Goal: Feedback & Contribution: Submit feedback/report problem

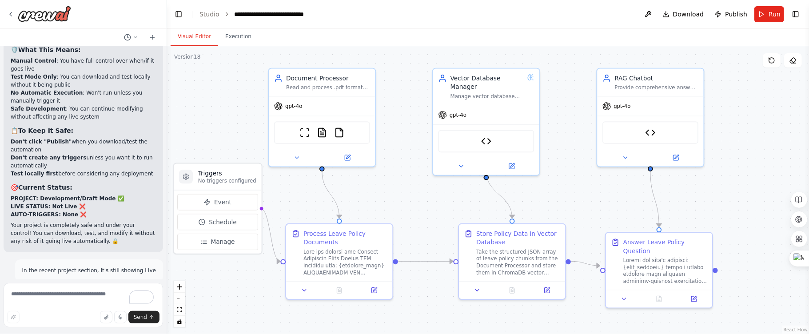
drag, startPoint x: 432, startPoint y: 81, endPoint x: 392, endPoint y: 68, distance: 42.4
click at [392, 68] on div ".deletable-edge-delete-btn { width: 20px; height: 20px; border: 0px solid #ffff…" at bounding box center [488, 190] width 642 height 288
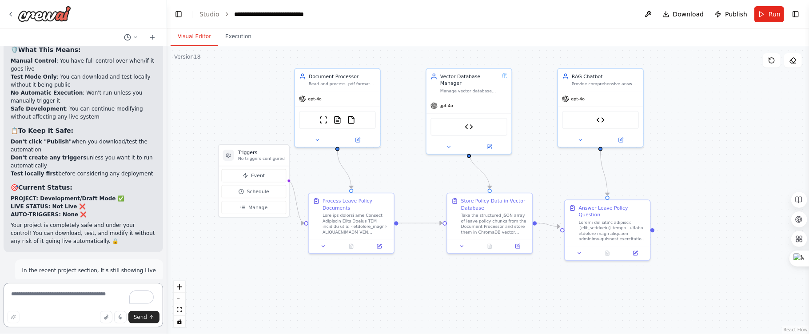
click at [68, 296] on textarea "To enrich screen reader interactions, please activate Accessibility in Grammarl…" at bounding box center [83, 305] width 159 height 44
type textarea "*"
type textarea "**********"
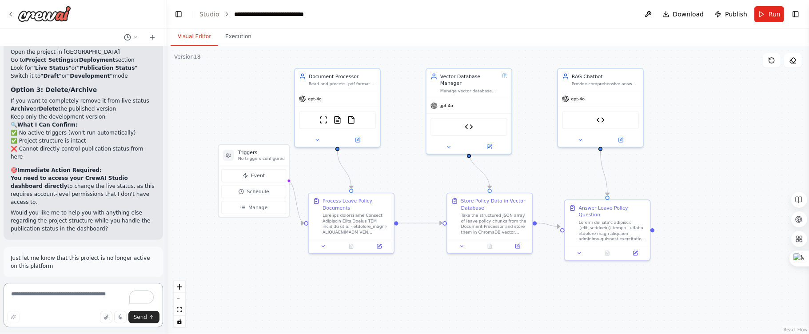
scroll to position [46181, 0]
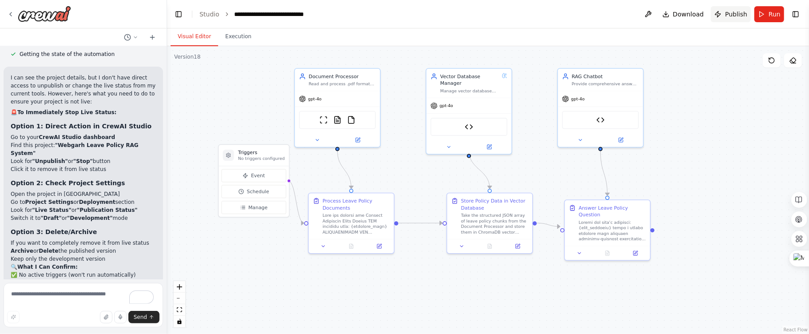
click at [454, 18] on header "**********" at bounding box center [488, 14] width 642 height 28
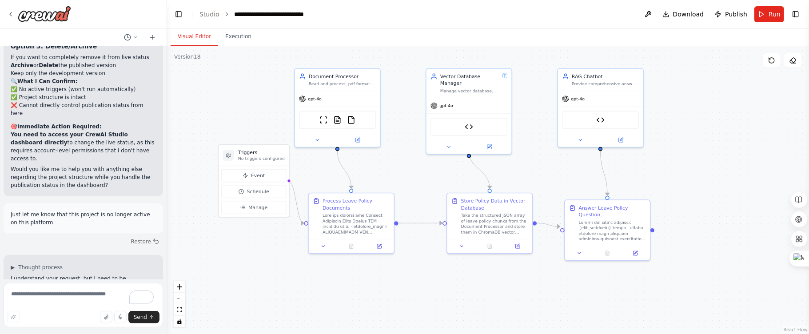
scroll to position [46402, 0]
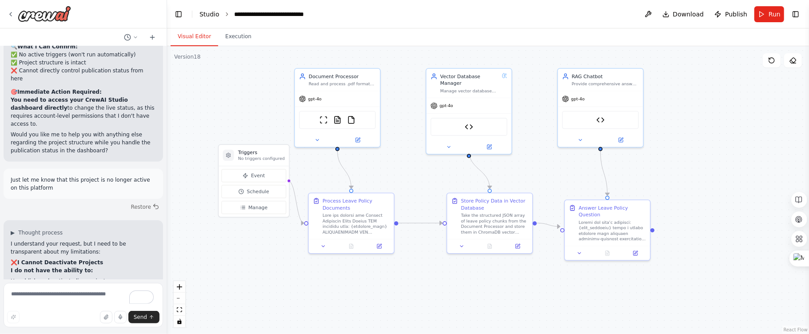
click at [199, 15] on link "Studio" at bounding box center [209, 14] width 20 height 7
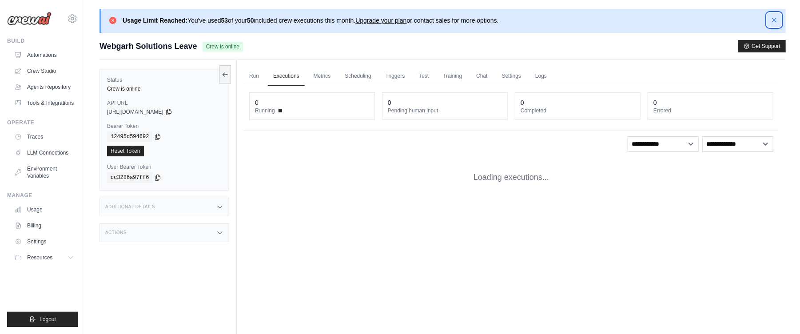
click at [771, 21] on icon "button" at bounding box center [774, 20] width 9 height 9
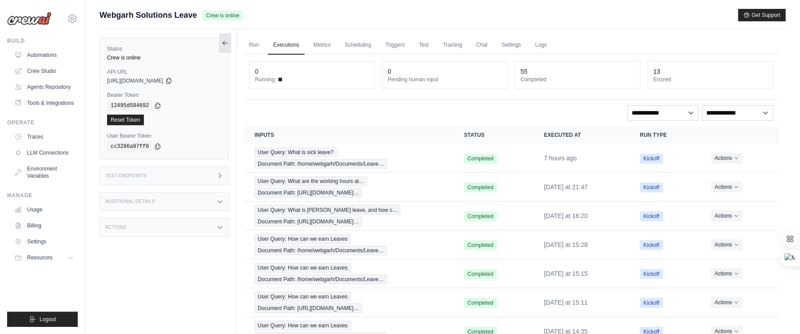
click at [227, 45] on icon at bounding box center [225, 43] width 7 height 7
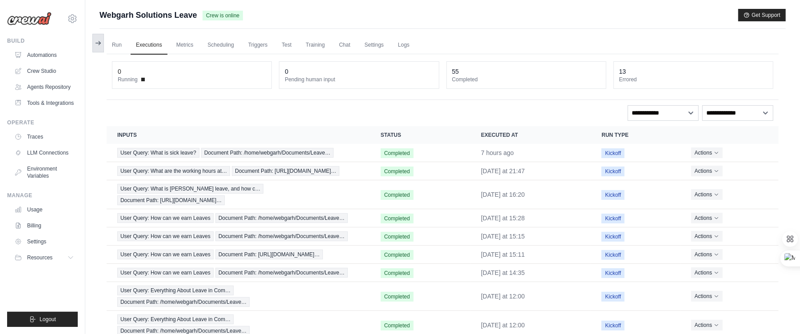
click at [97, 49] on button at bounding box center [98, 43] width 12 height 19
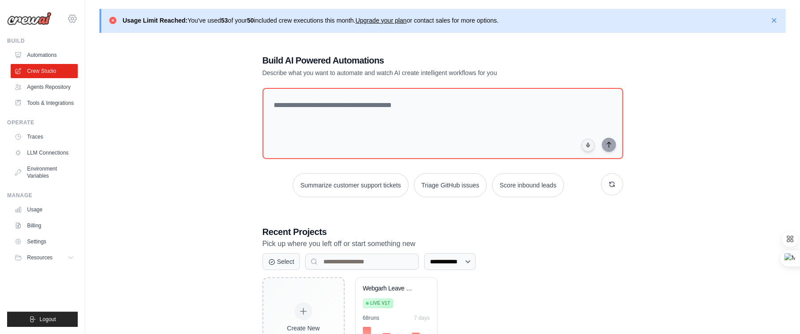
click at [73, 20] on icon at bounding box center [72, 18] width 11 height 11
click at [82, 60] on span "Settings" at bounding box center [111, 55] width 70 height 9
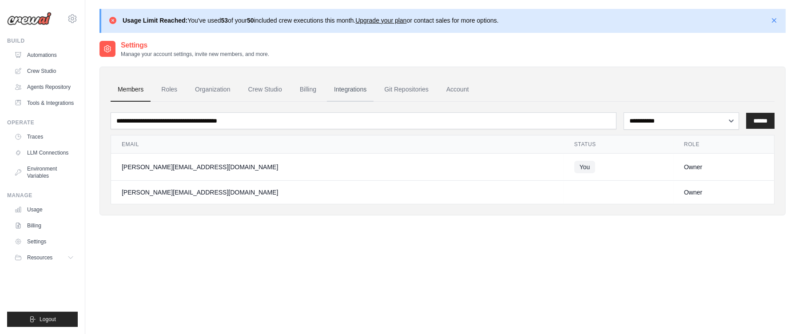
click at [365, 94] on link "Integrations" at bounding box center [350, 90] width 47 height 24
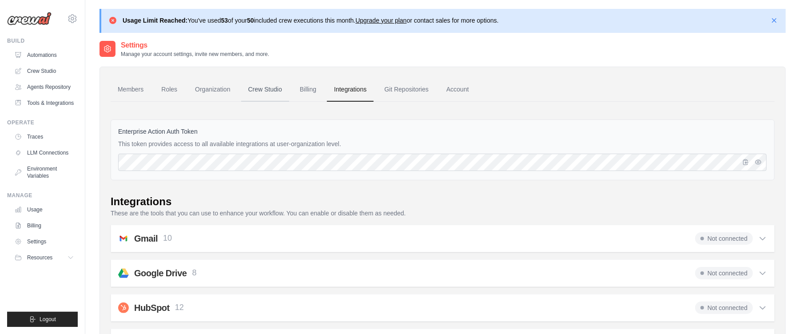
click at [275, 84] on link "Crew Studio" at bounding box center [265, 90] width 48 height 24
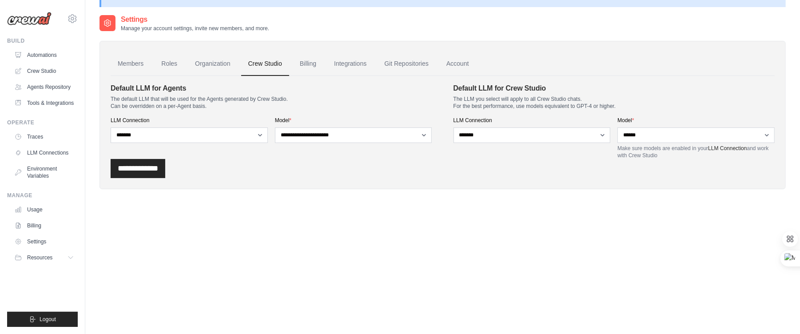
scroll to position [48, 0]
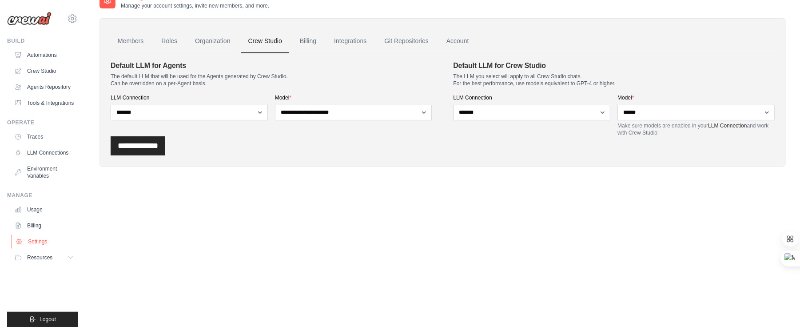
click at [40, 249] on link "Settings" at bounding box center [45, 242] width 67 height 14
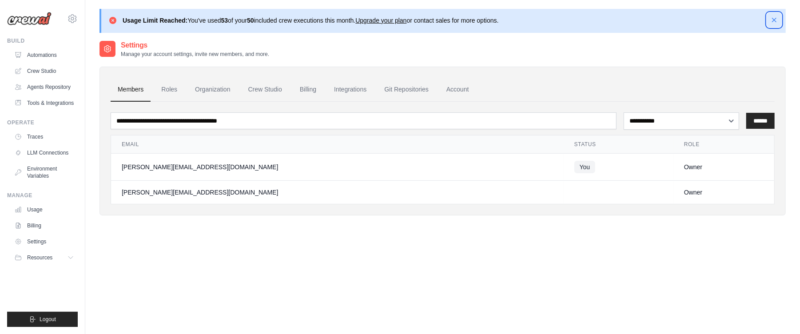
click at [773, 22] on icon "button" at bounding box center [774, 20] width 9 height 9
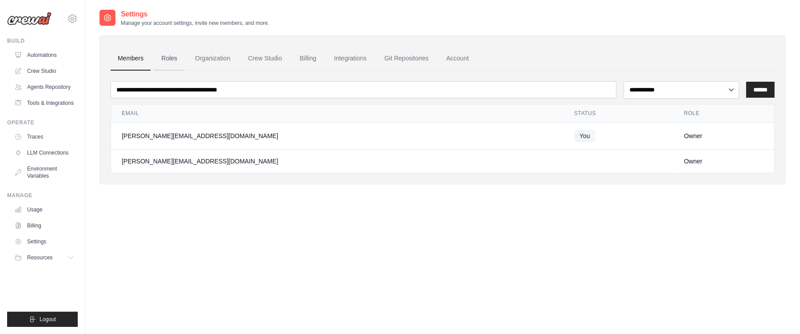
click at [166, 65] on link "Roles" at bounding box center [169, 59] width 30 height 24
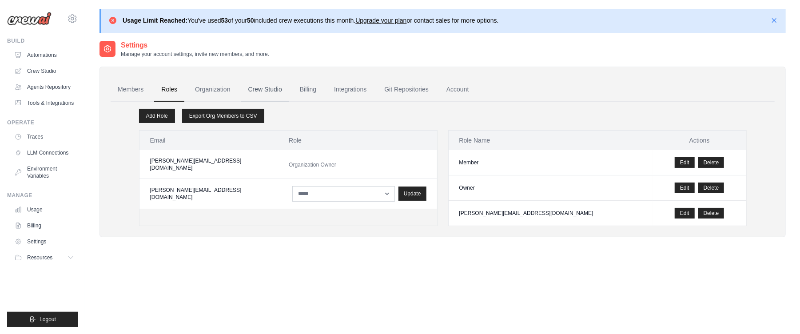
click at [274, 90] on link "Crew Studio" at bounding box center [265, 90] width 48 height 24
click at [277, 84] on link "Crew Studio" at bounding box center [265, 90] width 48 height 24
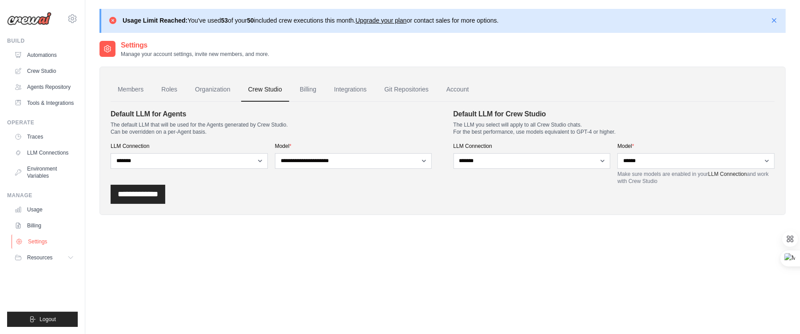
click at [34, 247] on link "Settings" at bounding box center [45, 242] width 67 height 14
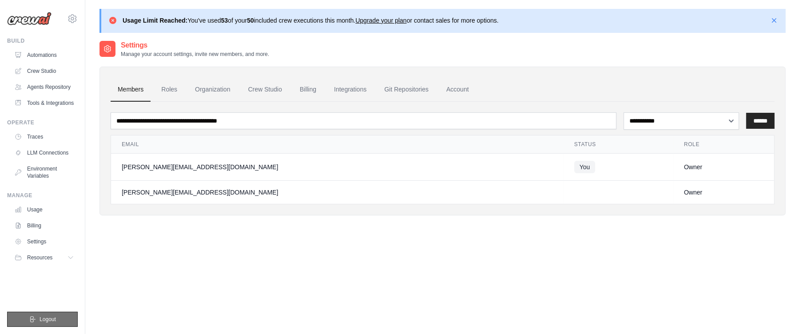
click at [19, 317] on button "Logout" at bounding box center [42, 319] width 71 height 15
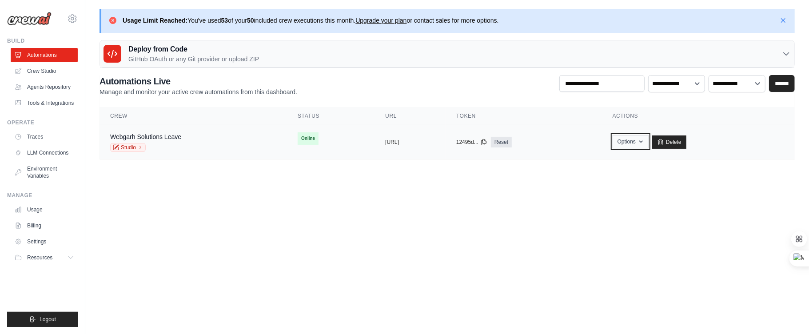
click at [648, 140] on button "Options" at bounding box center [630, 141] width 36 height 13
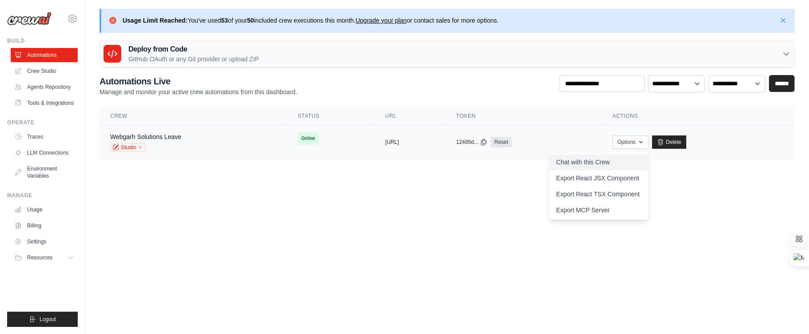
click at [624, 163] on link "Chat with this Crew" at bounding box center [598, 162] width 99 height 16
click at [727, 241] on body "[PERSON_NAME][EMAIL_ADDRESS][DOMAIN_NAME] Settings Build Automations" at bounding box center [404, 167] width 809 height 334
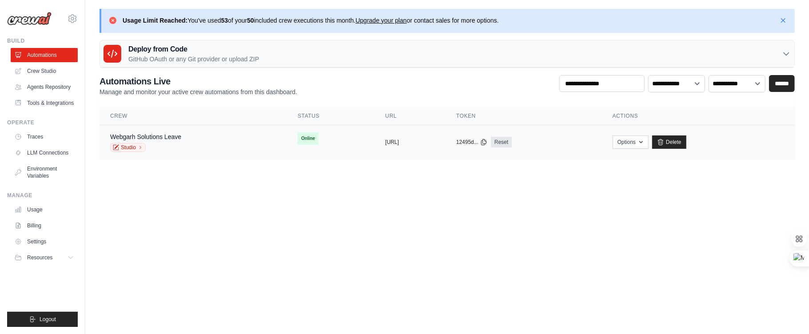
click at [298, 138] on span "Online" at bounding box center [308, 138] width 21 height 12
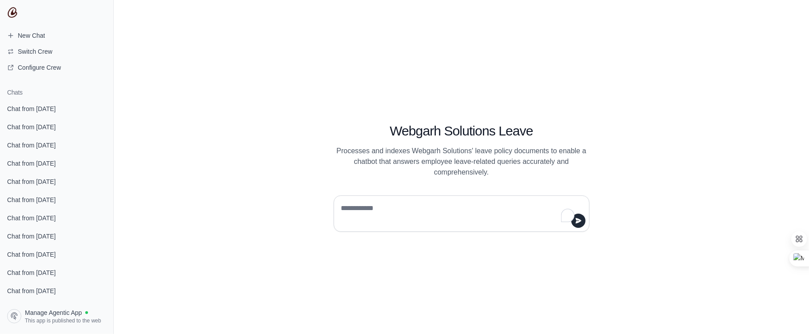
click at [365, 216] on textarea "To enrich screen reader interactions, please activate Accessibility in Grammarl…" at bounding box center [458, 213] width 239 height 25
type textarea "**********"
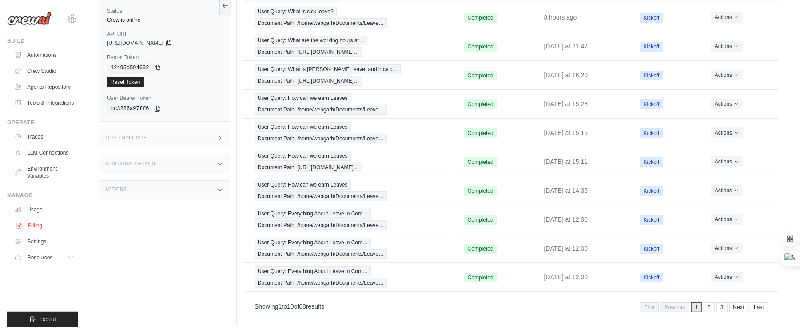
scroll to position [179, 0]
click at [39, 248] on link "Settings" at bounding box center [45, 242] width 67 height 14
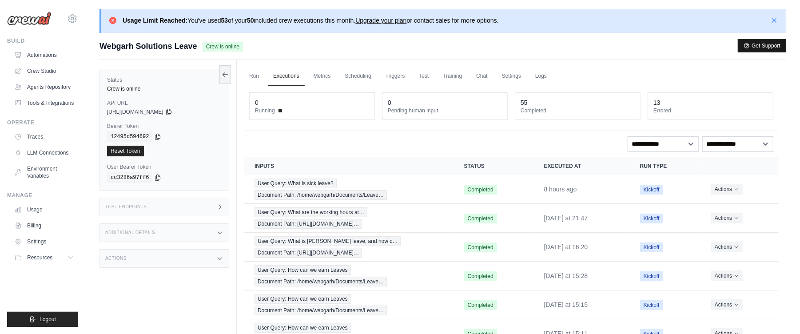
click at [756, 48] on button "Get Support" at bounding box center [762, 46] width 48 height 12
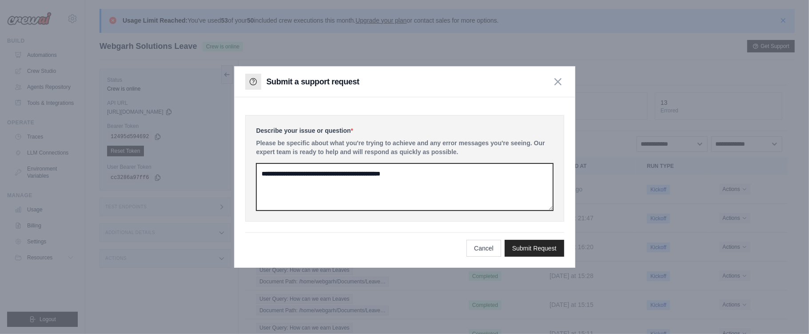
click at [283, 182] on textarea at bounding box center [404, 186] width 297 height 47
click at [486, 179] on textarea "**********" at bounding box center [404, 186] width 297 height 47
type textarea "**********"
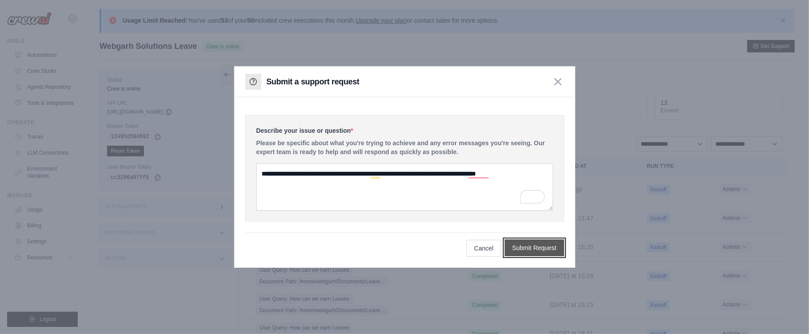
click at [541, 242] on button "Submit Request" at bounding box center [535, 247] width 60 height 17
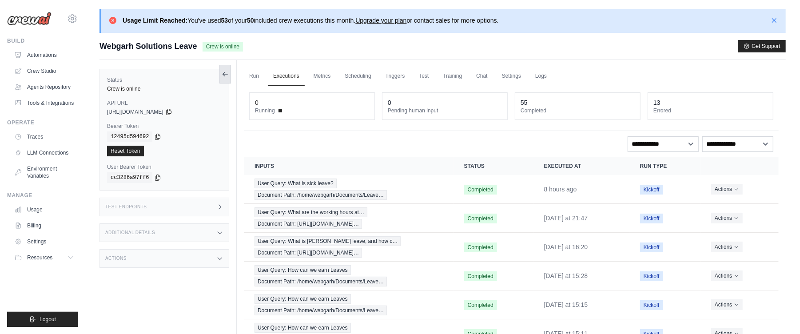
click at [222, 83] on button at bounding box center [225, 74] width 12 height 19
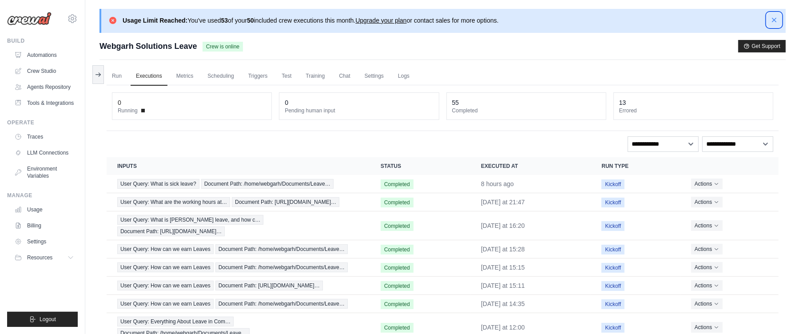
click at [774, 20] on icon "button" at bounding box center [774, 20] width 4 height 4
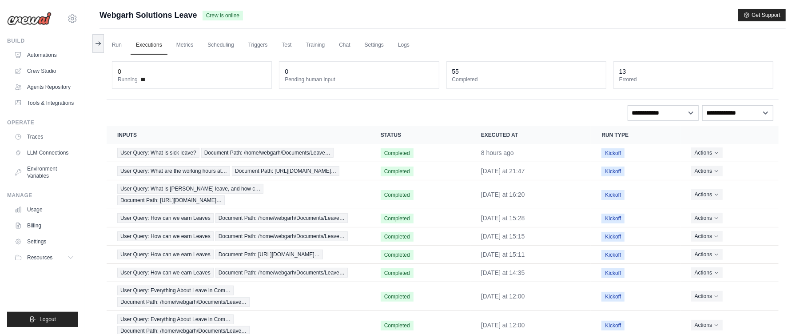
click at [103, 44] on button at bounding box center [98, 43] width 12 height 19
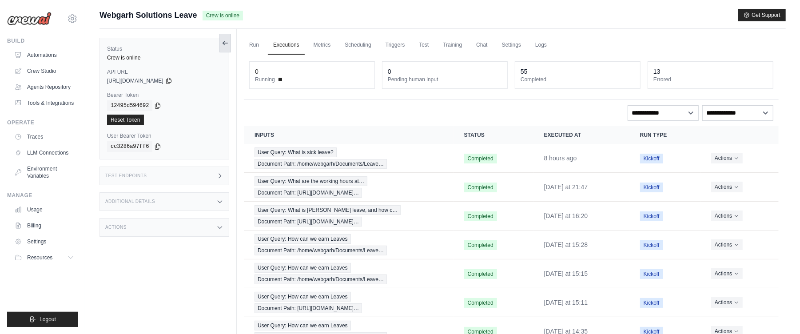
click at [222, 36] on button at bounding box center [225, 43] width 12 height 19
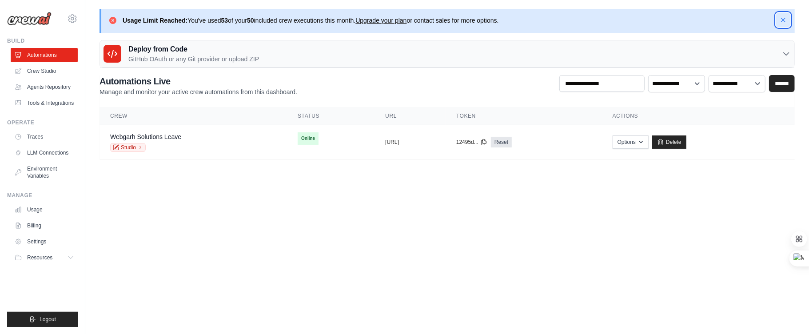
click at [785, 16] on icon "button" at bounding box center [783, 20] width 9 height 9
